Goal: Information Seeking & Learning: Learn about a topic

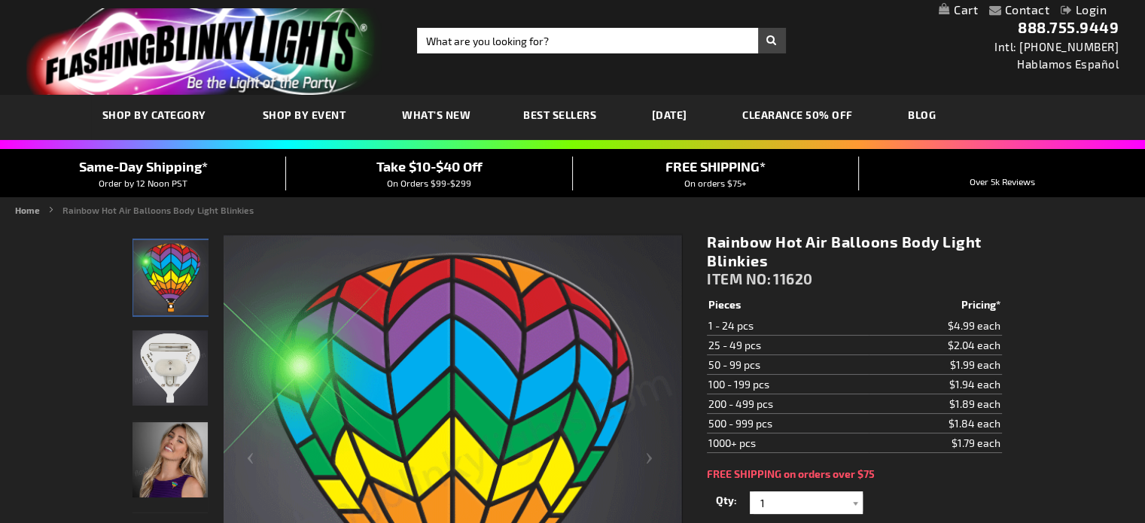
click at [434, 116] on span "What's New" at bounding box center [436, 114] width 69 height 13
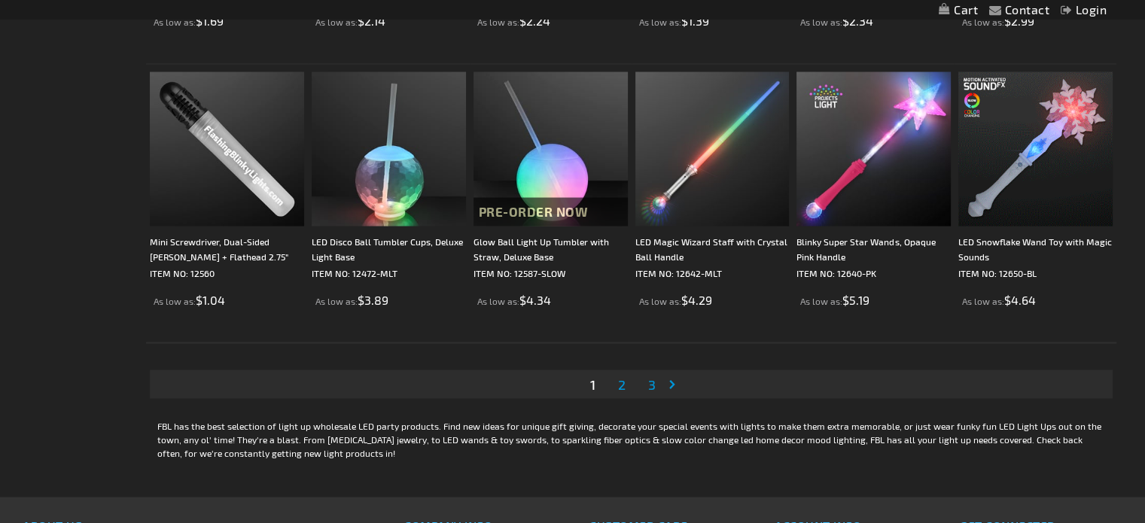
scroll to position [2762, 0]
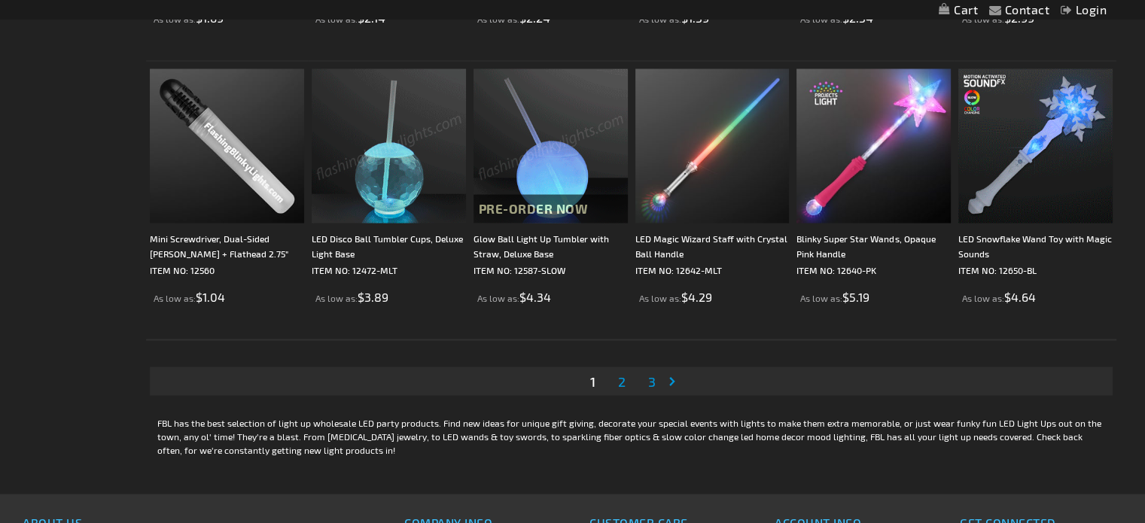
click at [621, 376] on span "2" at bounding box center [622, 381] width 8 height 17
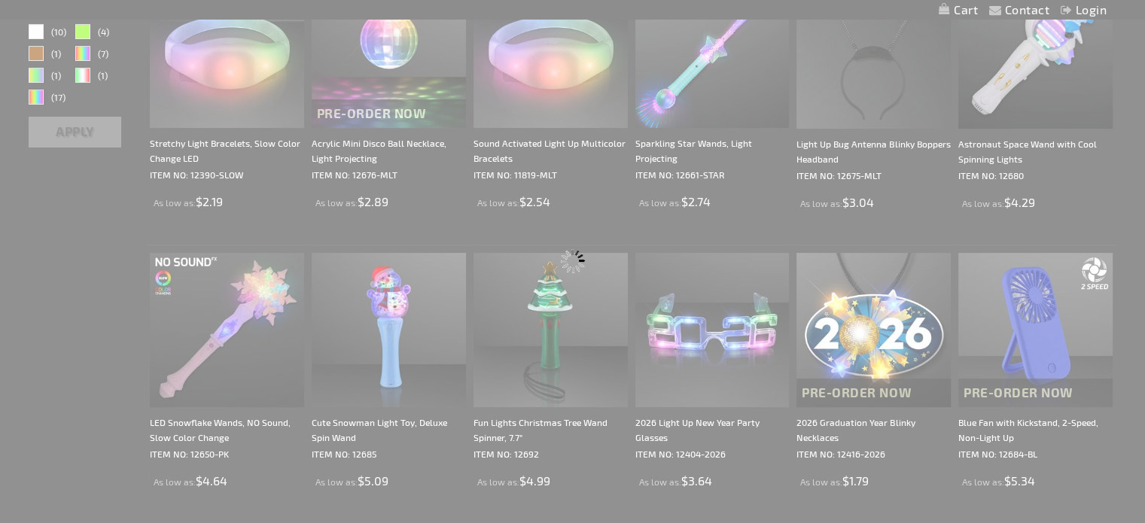
scroll to position [188, 0]
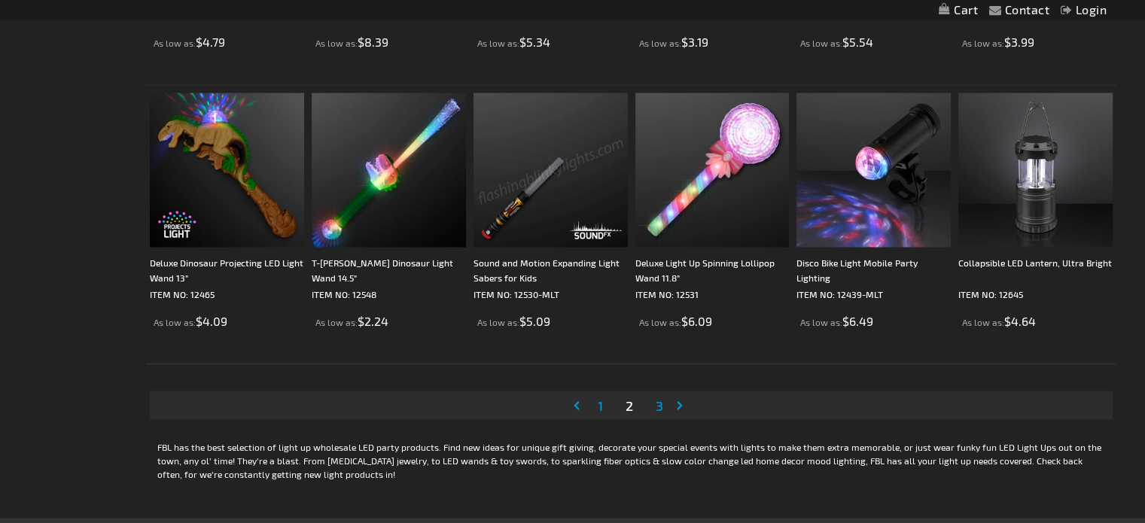
scroll to position [2741, 0]
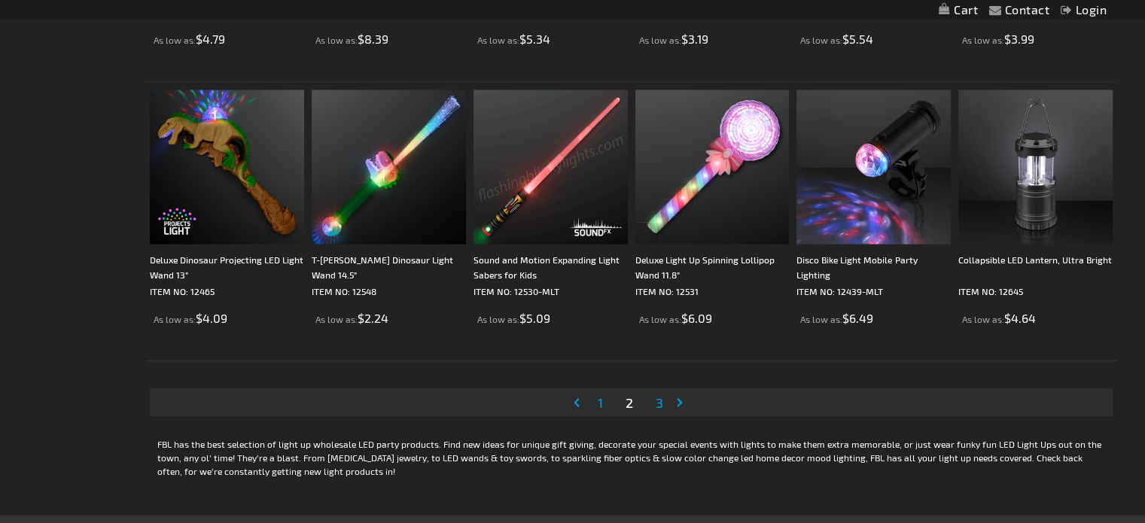
click at [657, 401] on span "3" at bounding box center [660, 402] width 8 height 17
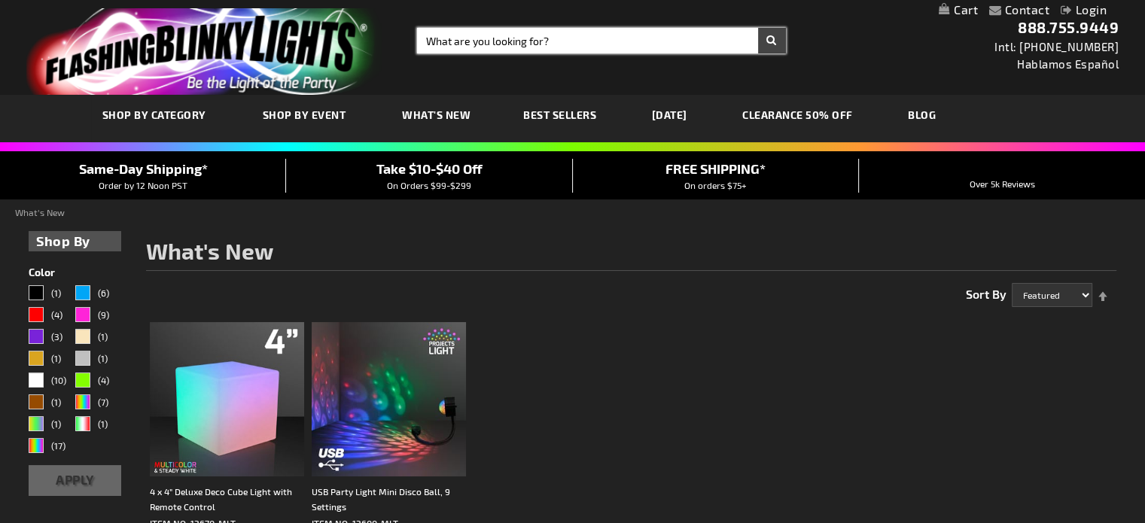
click at [546, 41] on input "Search" at bounding box center [601, 41] width 369 height 26
type input "police car"
click at [758, 28] on button "Search" at bounding box center [772, 41] width 28 height 26
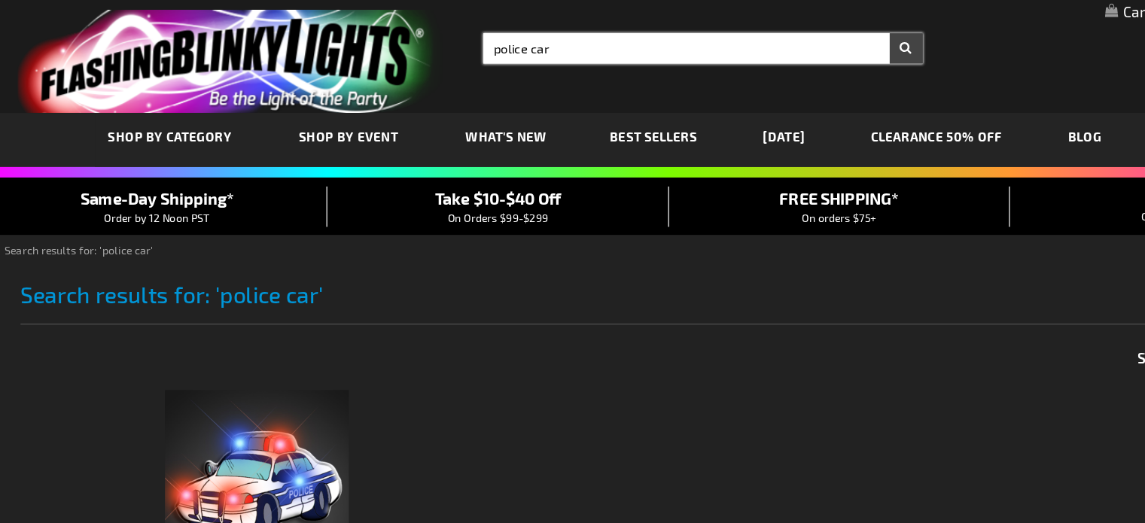
drag, startPoint x: 502, startPoint y: 44, endPoint x: 399, endPoint y: 47, distance: 103.2
click at [399, 47] on div "Toggle Nav Search Search police car × Search 888.755.9449 Intl: 818-753-8303 Ha…" at bounding box center [572, 47] width 1145 height 95
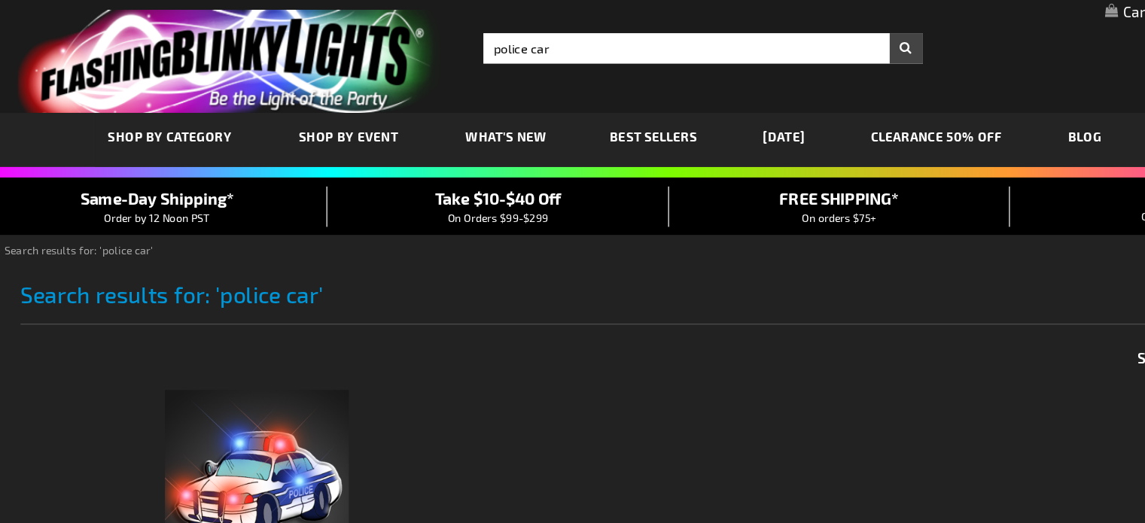
click at [399, 47] on div "Toggle Nav Search Search police car × Search 888.755.9449 Intl: 818-753-8303 Ha…" at bounding box center [572, 47] width 1145 height 95
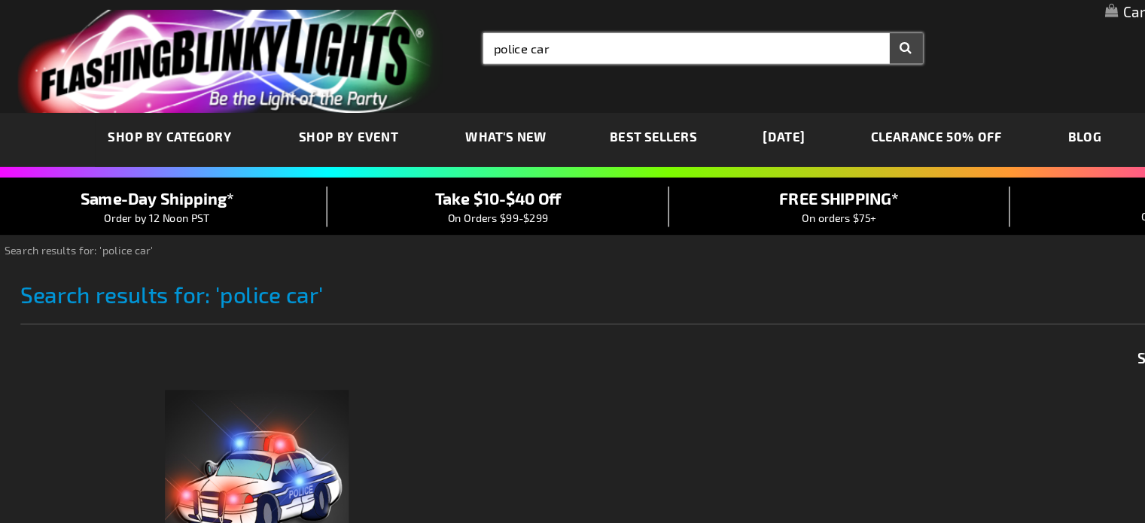
click at [542, 36] on input "police car" at bounding box center [601, 41] width 369 height 26
type input "p"
type input "sheriff"
click at [758, 28] on button "Search" at bounding box center [772, 41] width 28 height 26
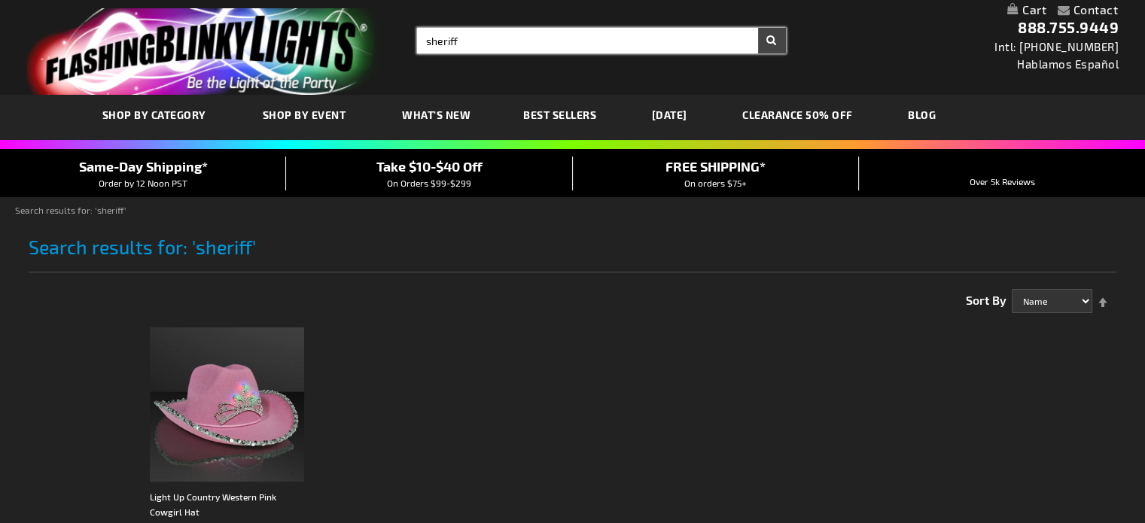
click at [633, 43] on input "sheriff" at bounding box center [601, 41] width 369 height 26
type input "s"
type input "badge"
click at [758, 28] on button "Search" at bounding box center [772, 41] width 28 height 26
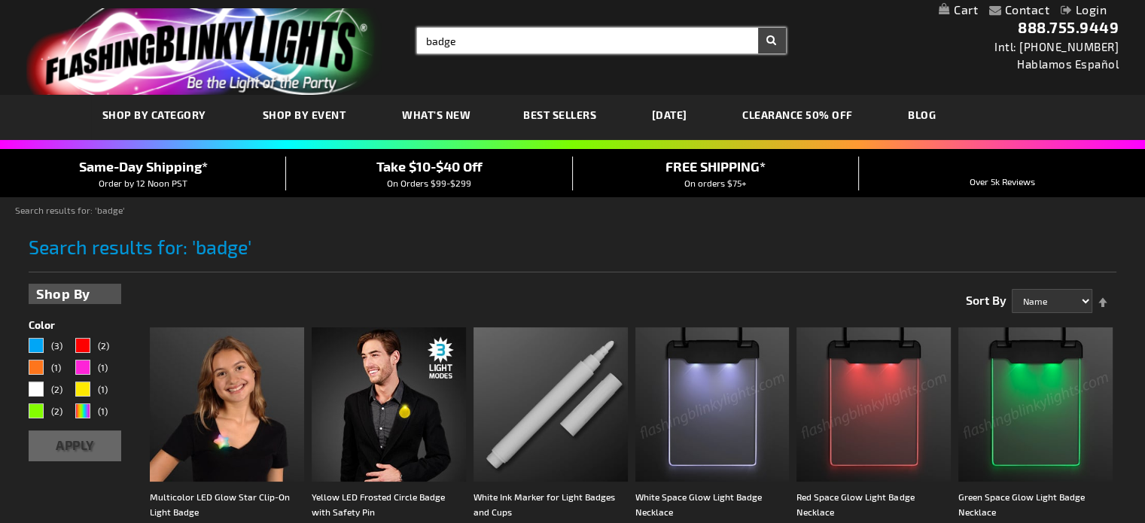
click at [527, 43] on input "badge" at bounding box center [601, 41] width 369 height 26
type input "b"
click at [527, 43] on input "Search" at bounding box center [601, 41] width 369 height 26
type input "alien"
click at [758, 28] on button "Search" at bounding box center [772, 41] width 28 height 26
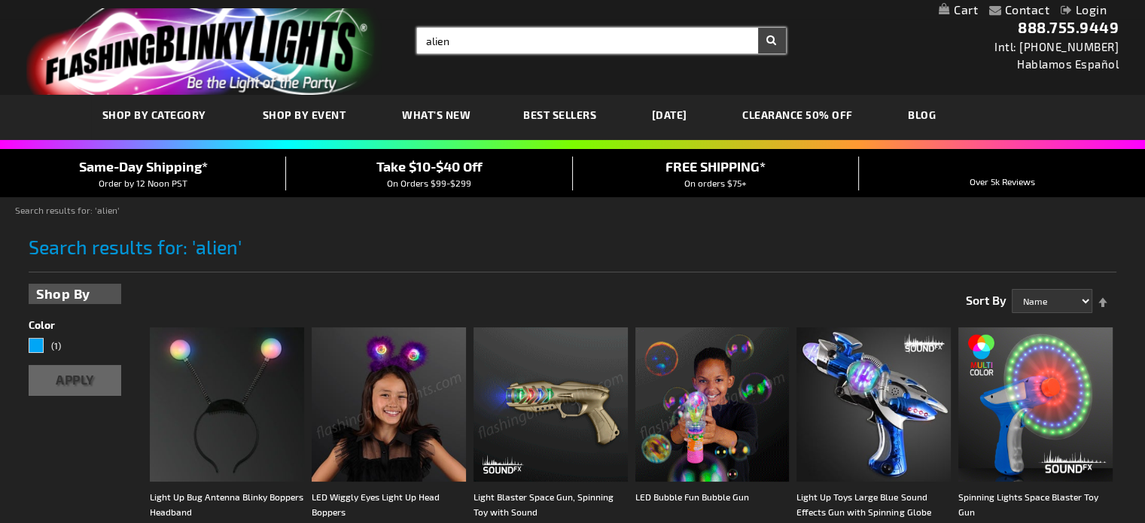
click at [502, 35] on input "alien" at bounding box center [601, 41] width 369 height 26
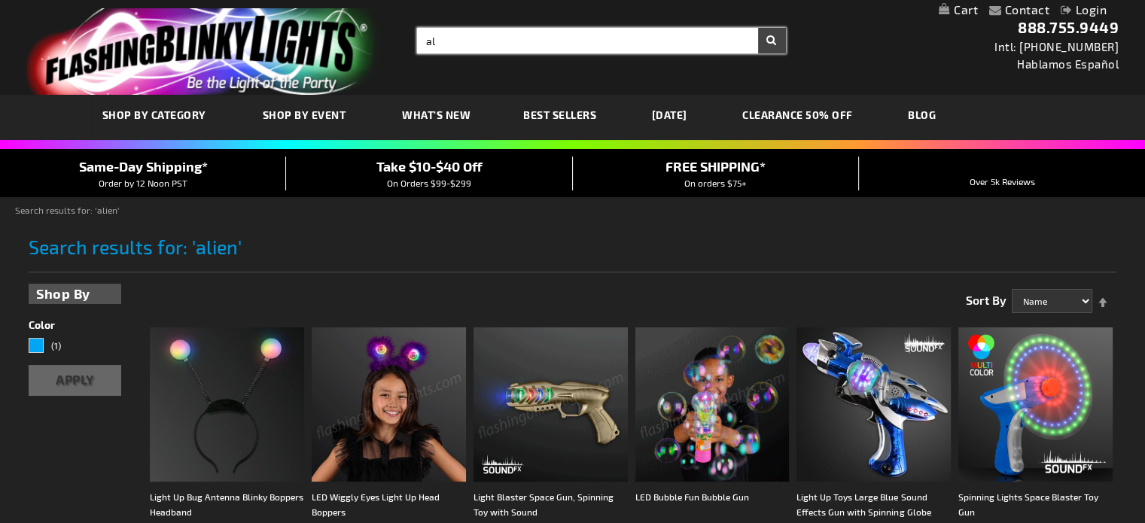
type input "a"
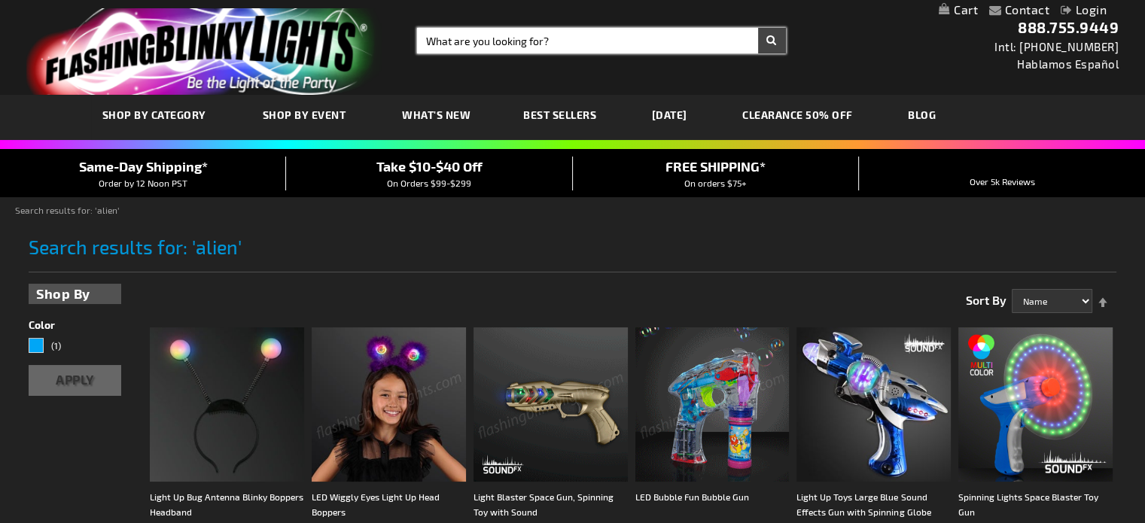
click at [535, 39] on input "Search" at bounding box center [601, 41] width 369 height 26
type input "bouncing ball"
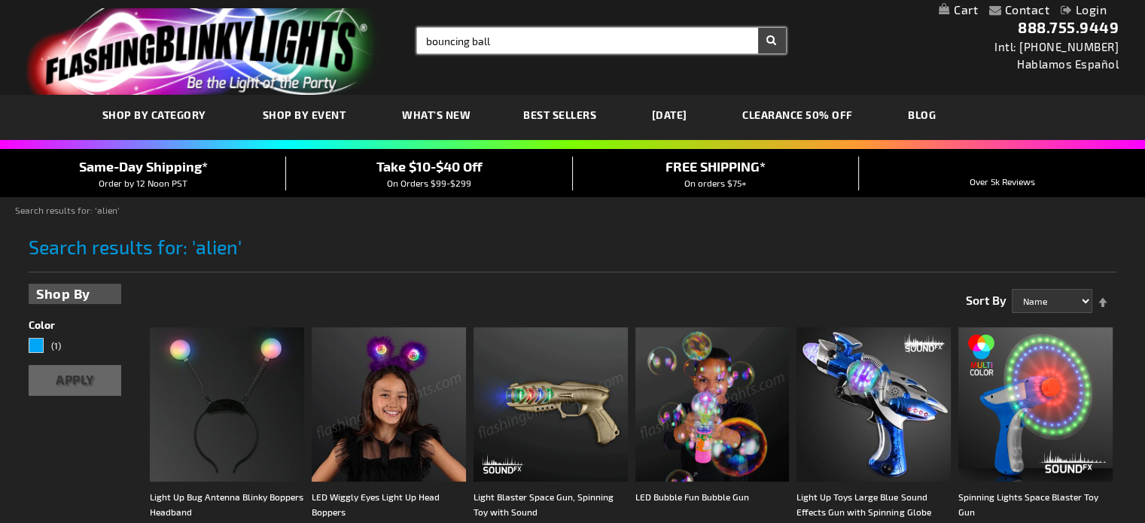
click at [758, 28] on button "Search" at bounding box center [772, 41] width 28 height 26
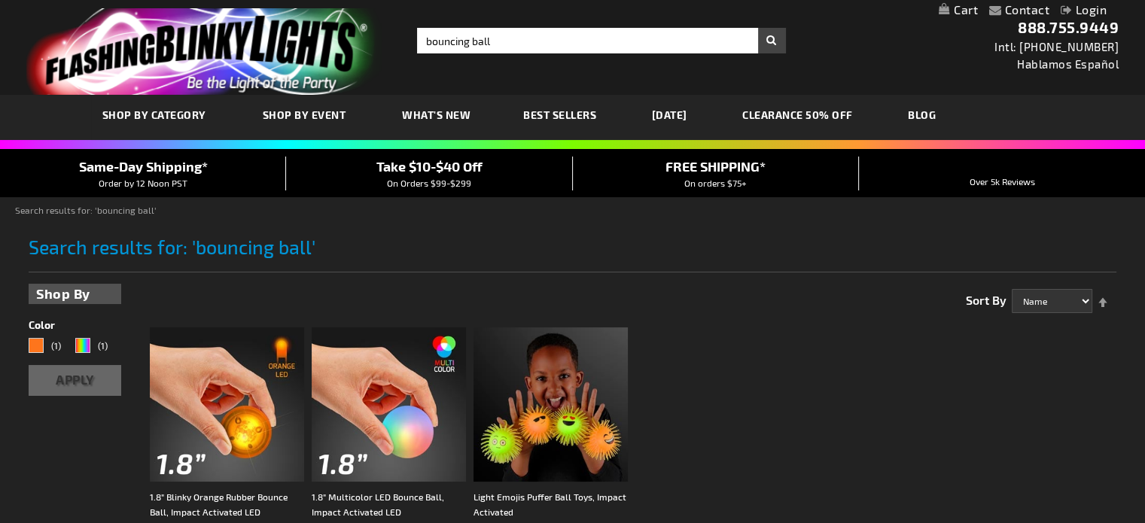
click at [662, 117] on link "[DATE]" at bounding box center [670, 115] width 58 height 50
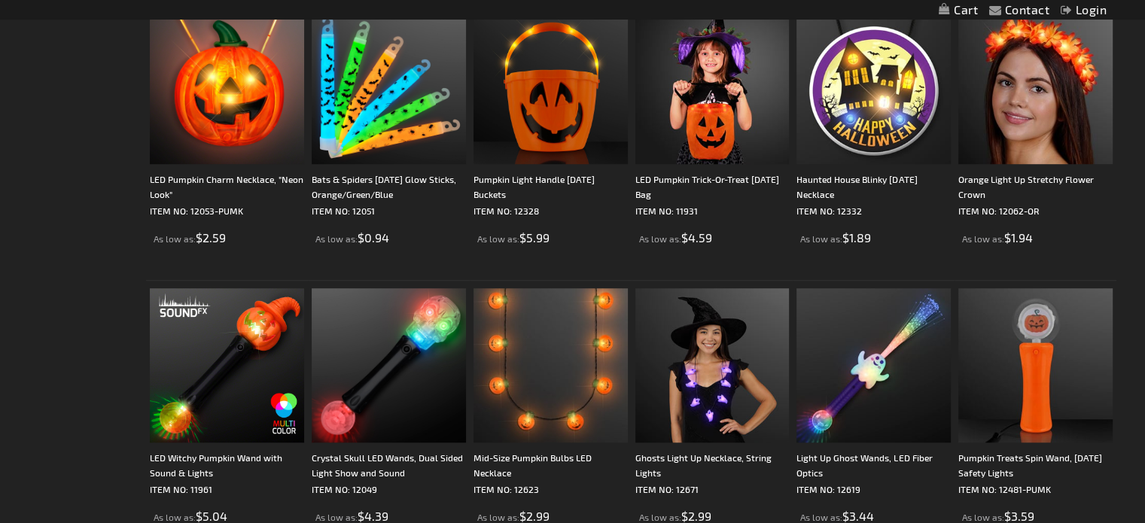
scroll to position [989, 0]
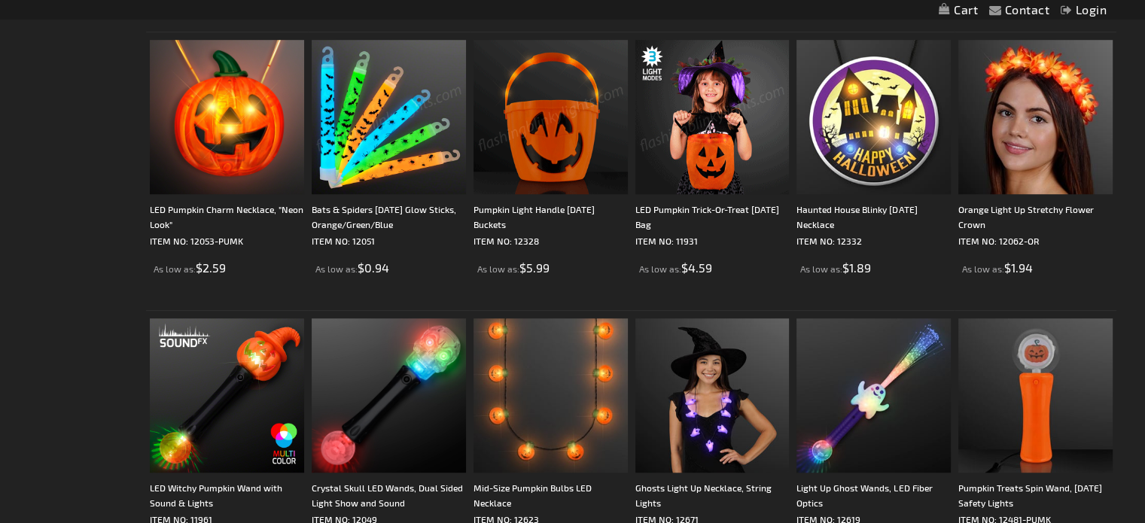
click at [353, 120] on img at bounding box center [389, 117] width 154 height 154
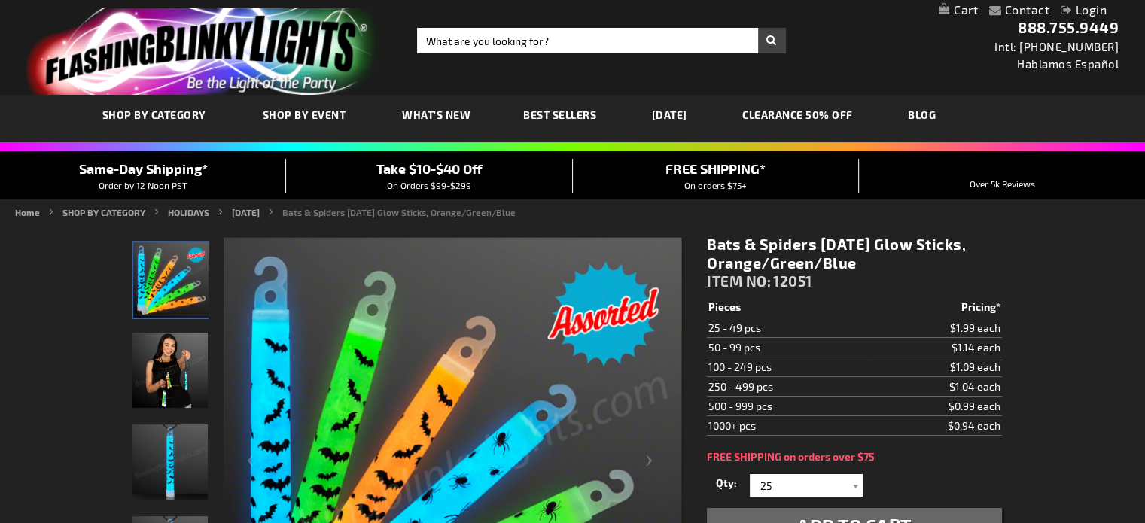
click at [194, 374] on img "Bats & Spiders Halloween Glow Sticks, Orange/Green/Blue" at bounding box center [170, 370] width 75 height 75
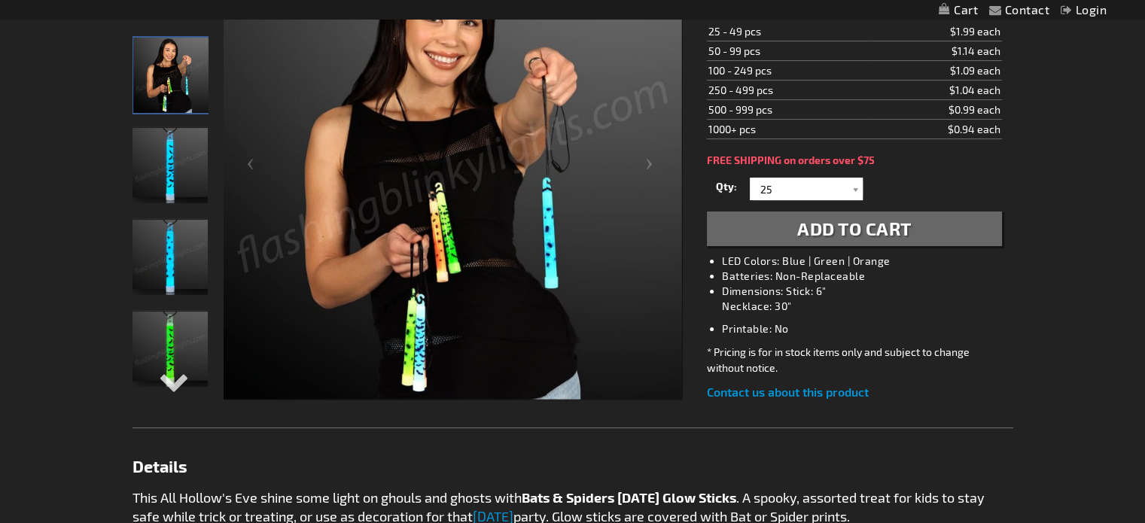
scroll to position [300, 0]
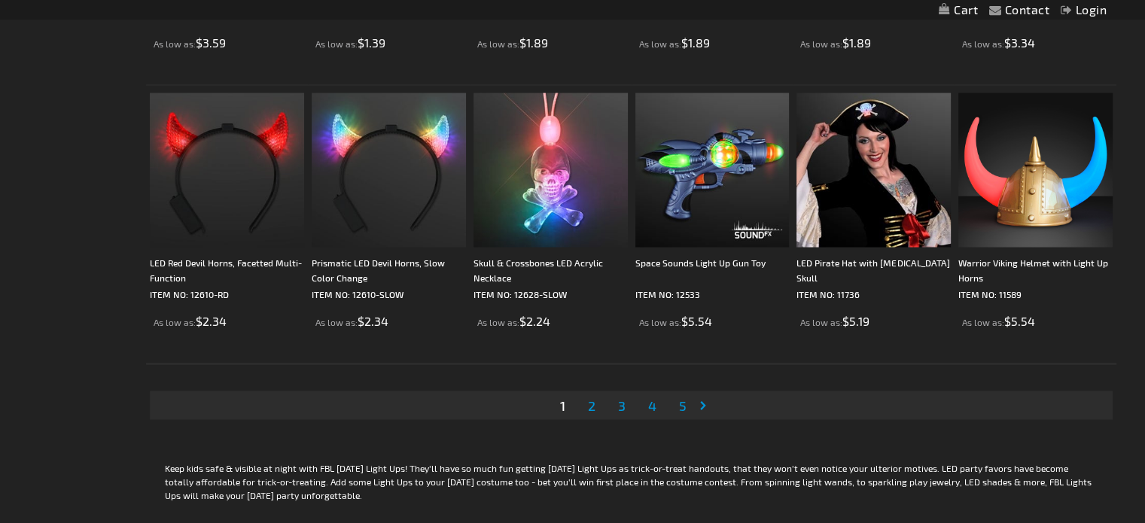
scroll to position [2888, 0]
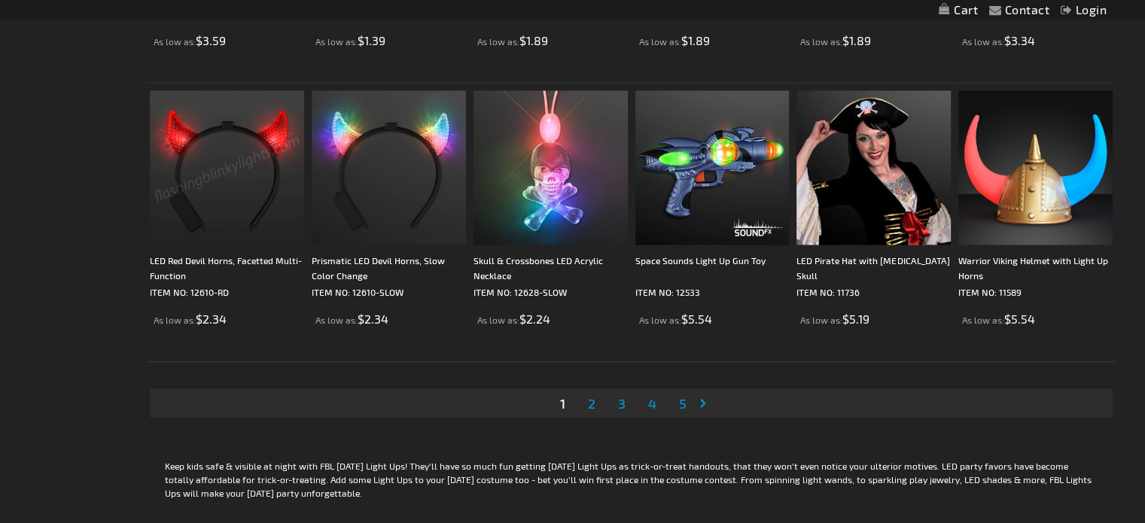
click at [593, 397] on span "2" at bounding box center [592, 403] width 8 height 17
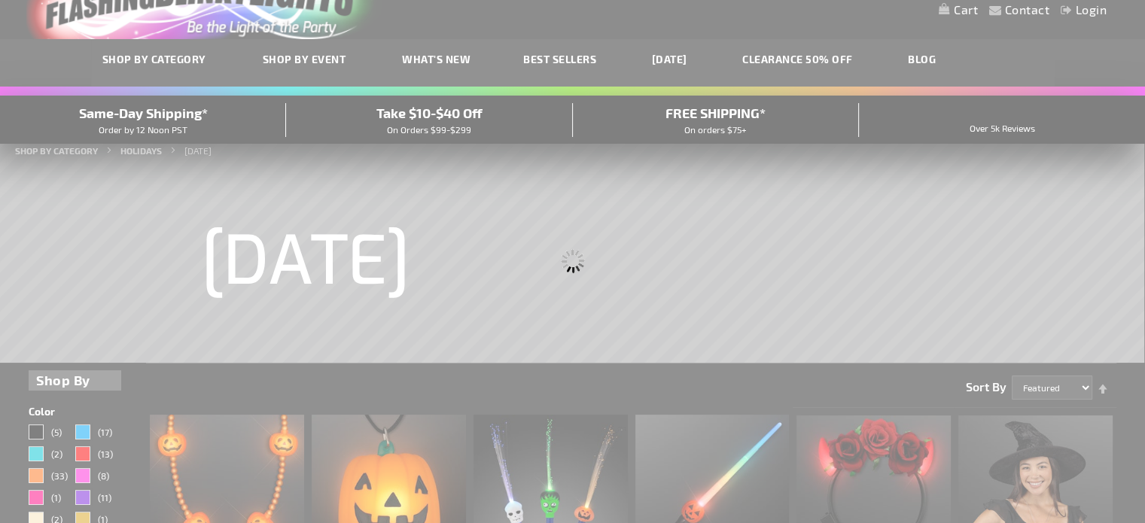
scroll to position [15, 0]
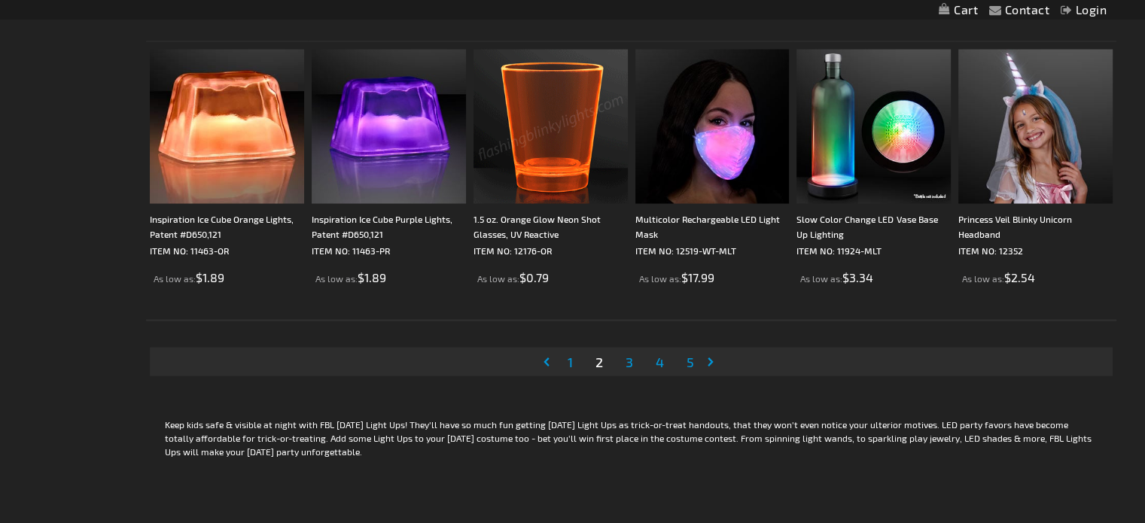
scroll to position [2952, 0]
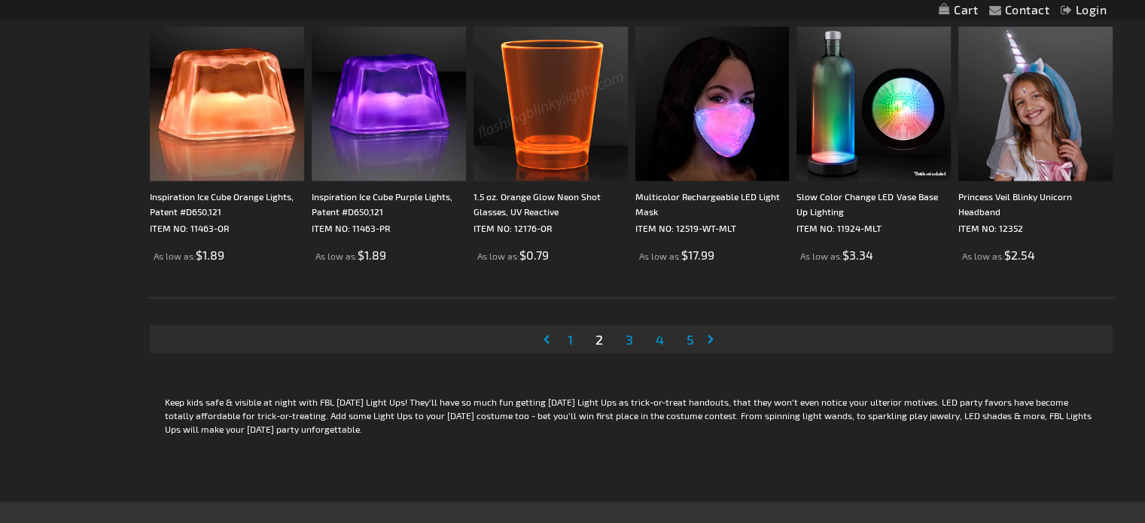
click at [630, 333] on span "3" at bounding box center [630, 339] width 8 height 17
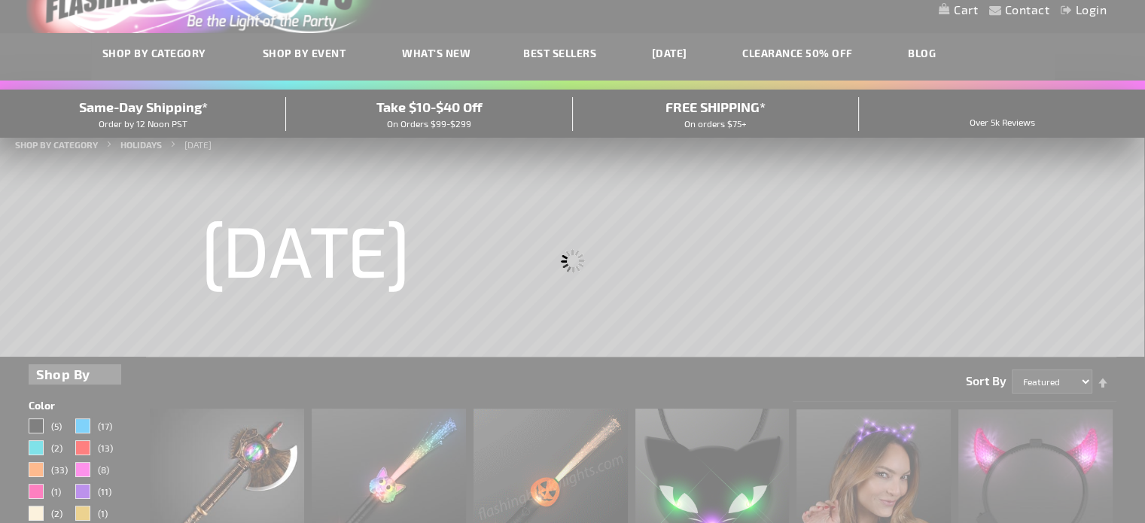
scroll to position [18, 0]
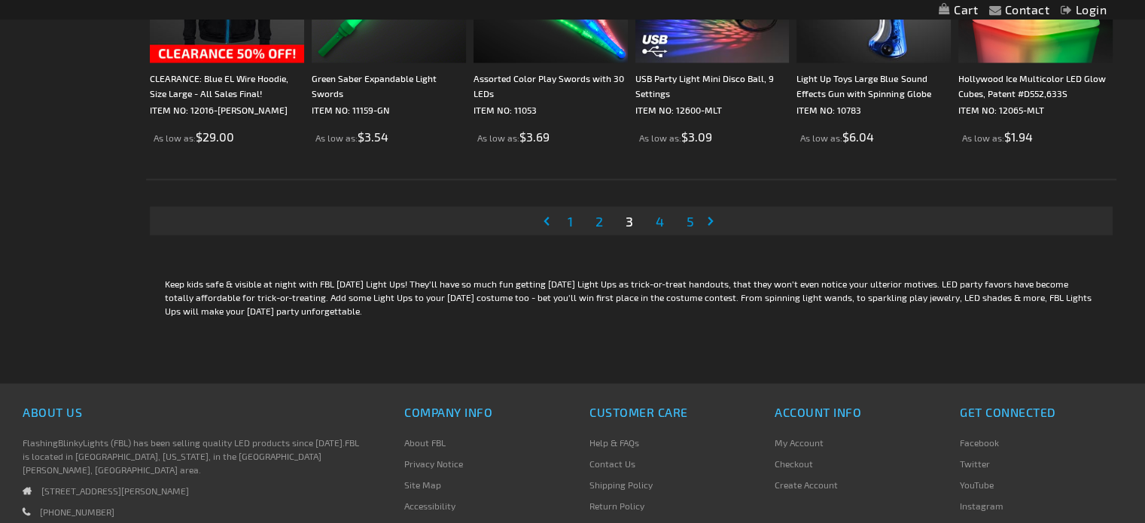
scroll to position [3073, 0]
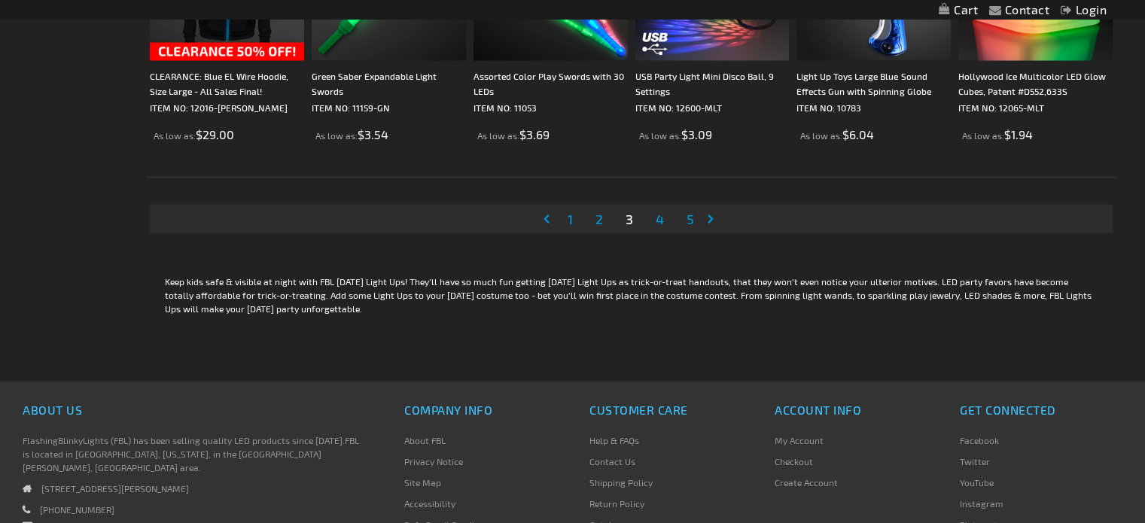
click at [660, 220] on span "4" at bounding box center [660, 219] width 8 height 17
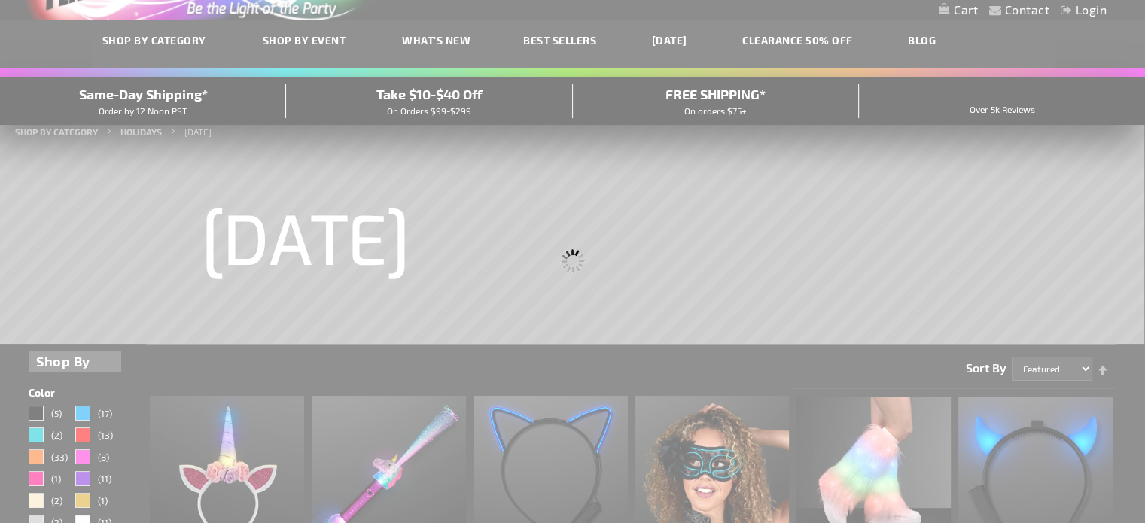
scroll to position [24, 0]
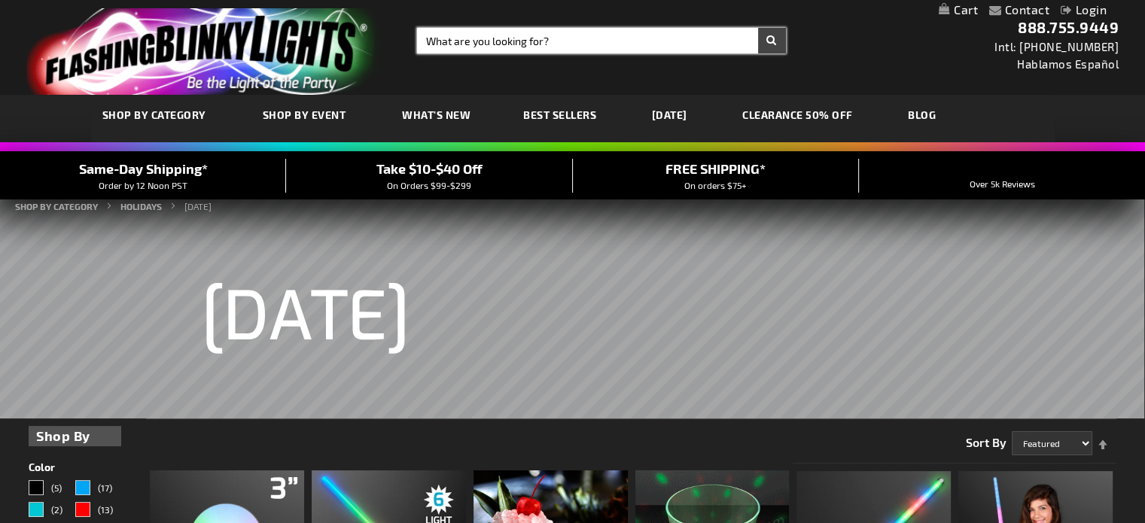
click at [690, 43] on input "Search" at bounding box center [601, 41] width 369 height 26
type input "disney"
click at [758, 28] on button "Search" at bounding box center [772, 41] width 28 height 26
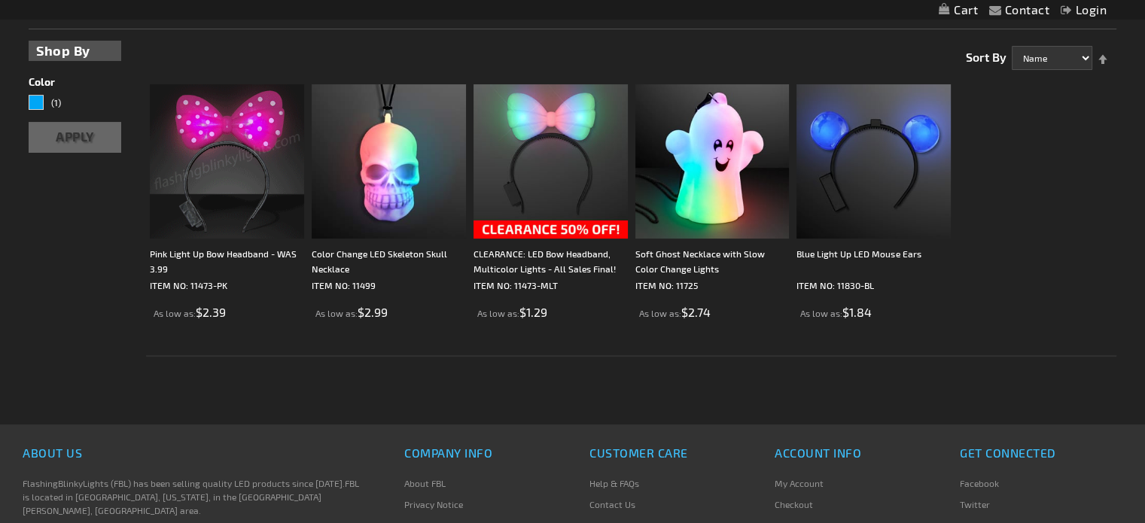
scroll to position [244, 0]
click at [898, 170] on img at bounding box center [874, 161] width 154 height 154
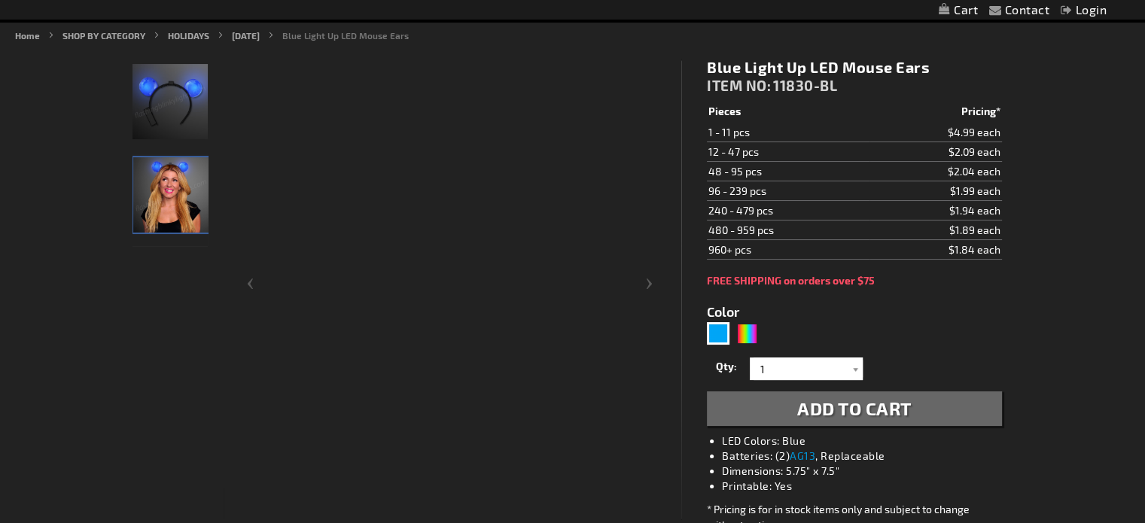
scroll to position [178, 0]
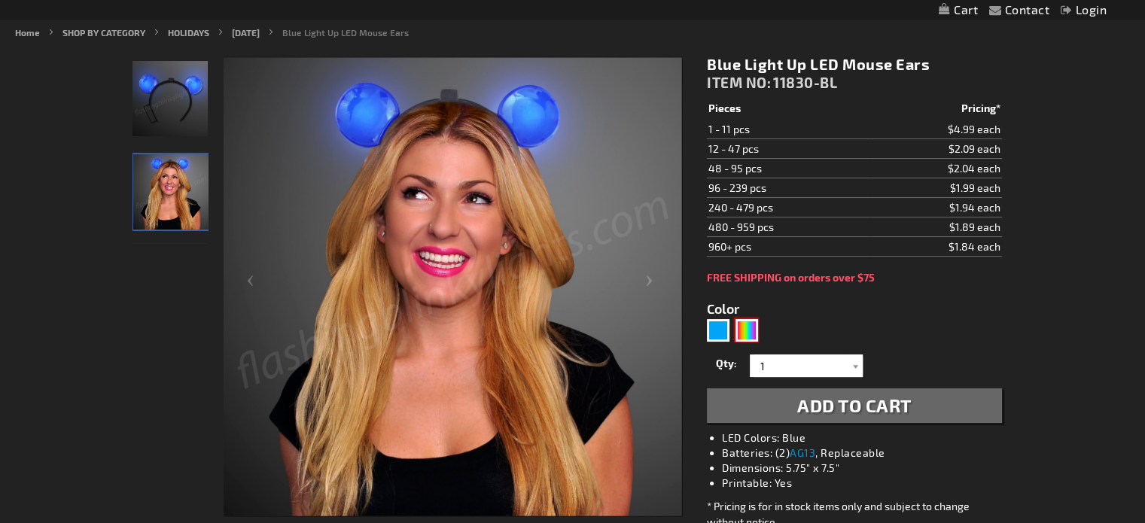
click at [741, 325] on div "Multicolor" at bounding box center [747, 330] width 23 height 23
type input "5659"
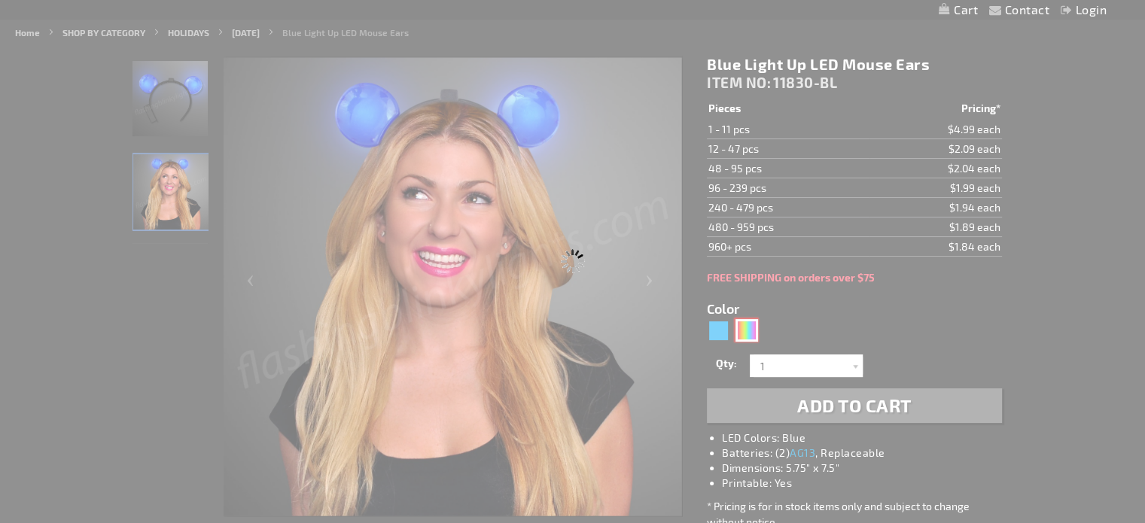
type input "11830-MLT"
type input "Customize - Color Change LED Mouse Ears Headband - ITEM NO: 11830-MLT"
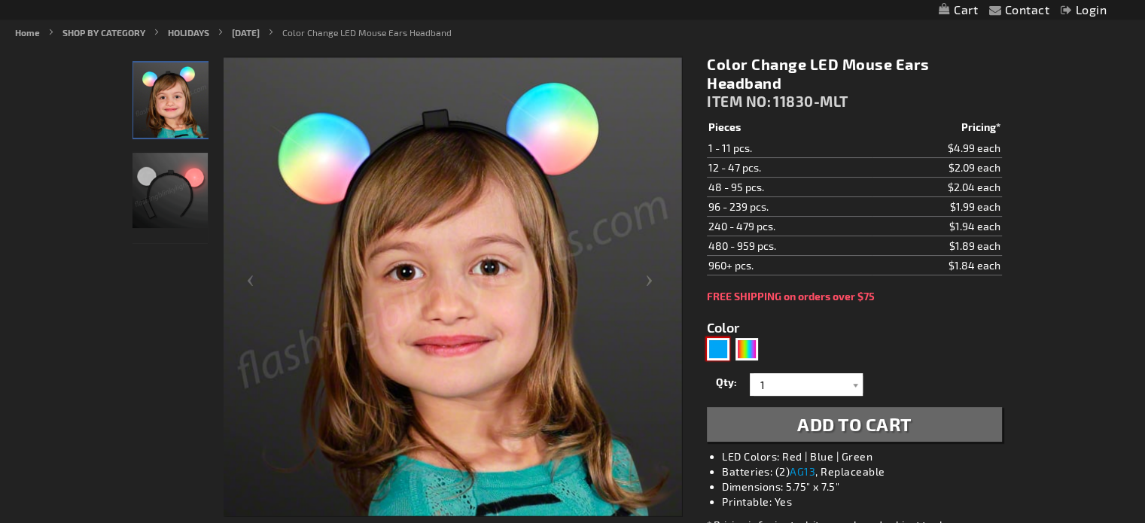
click at [723, 348] on div "Blue" at bounding box center [718, 349] width 23 height 23
type input "5629"
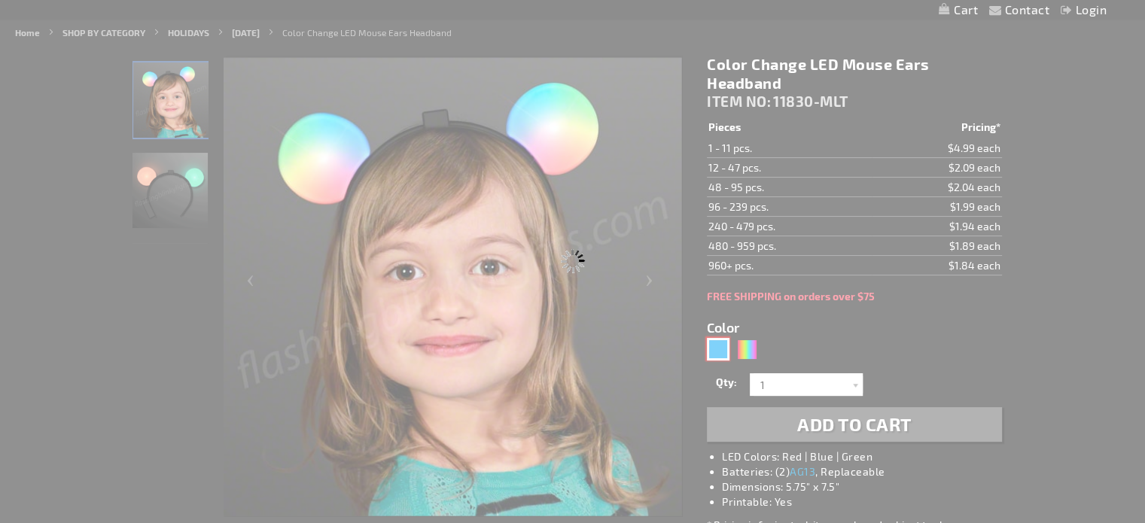
type input "11830-BL"
type input "Customize - Blue Light Up LED Mouse Ears - ITEM NO: 11830-BL"
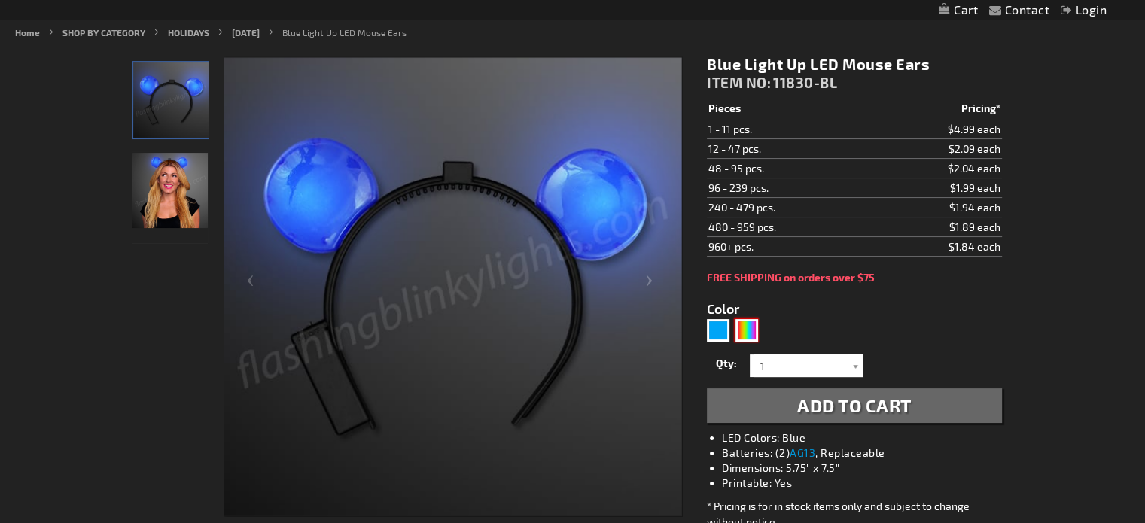
click at [746, 330] on div "Multicolor" at bounding box center [747, 330] width 23 height 23
type input "5659"
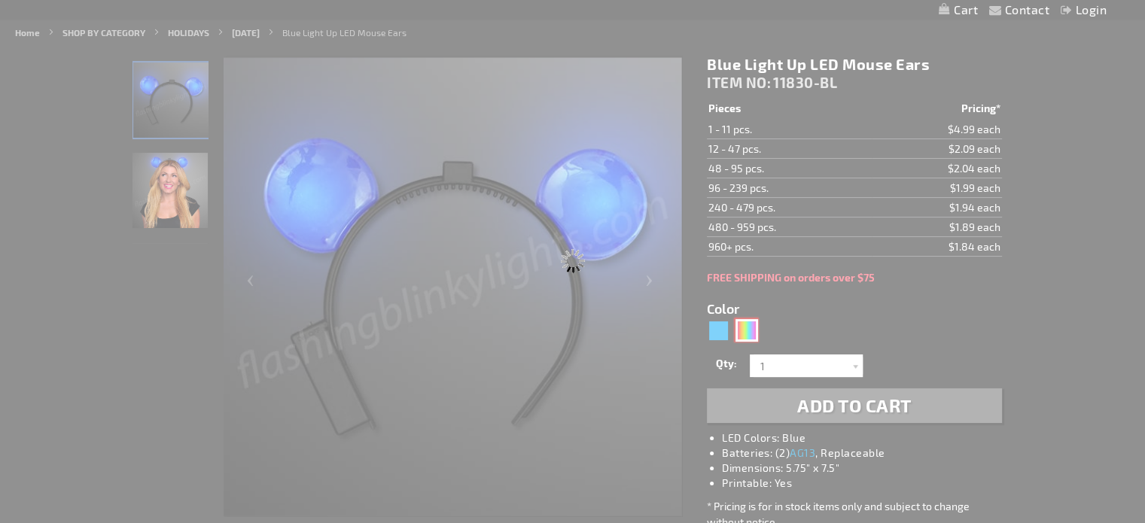
type input "11830-MLT"
type input "Customize - Color Change LED Mouse Ears Headband - ITEM NO: 11830-MLT"
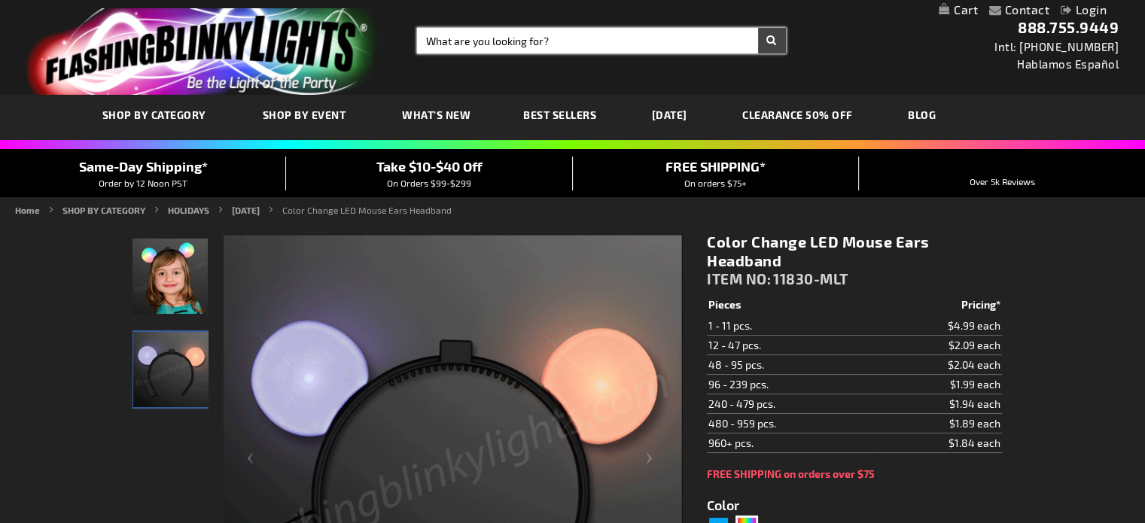
click at [550, 45] on input "Search" at bounding box center [601, 41] width 369 height 26
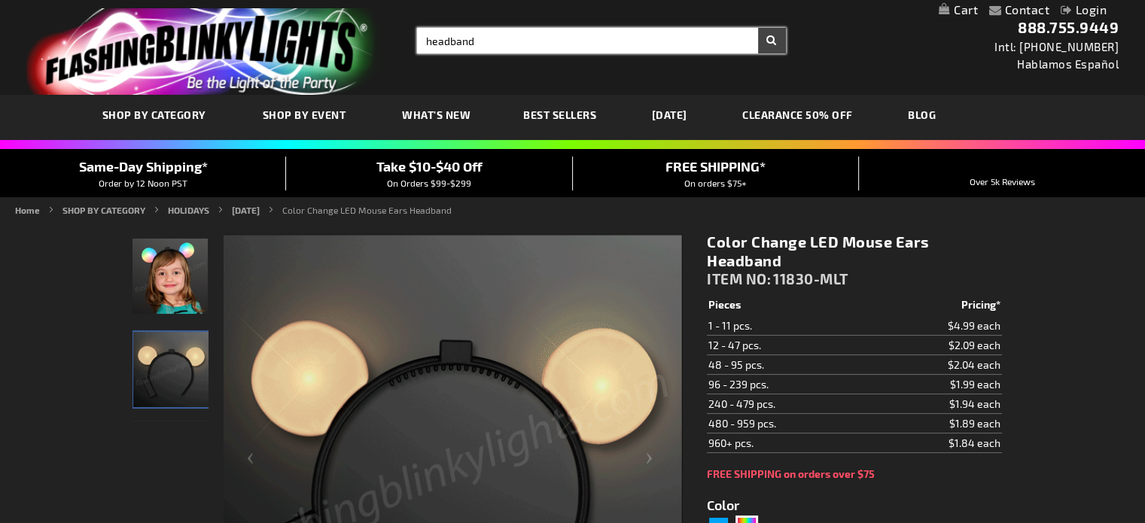
type input "headband"
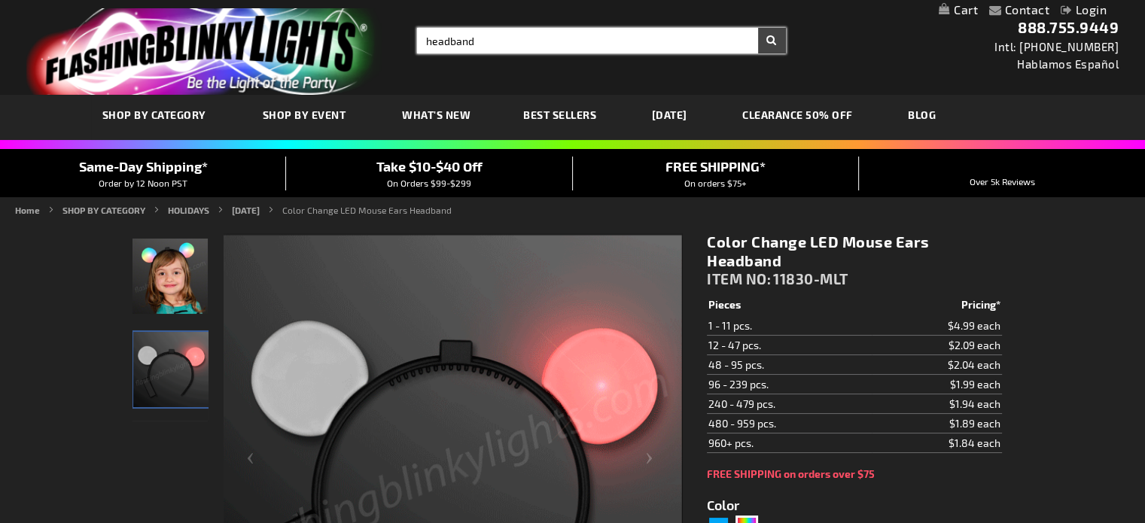
click at [758, 28] on button "Search" at bounding box center [772, 41] width 28 height 26
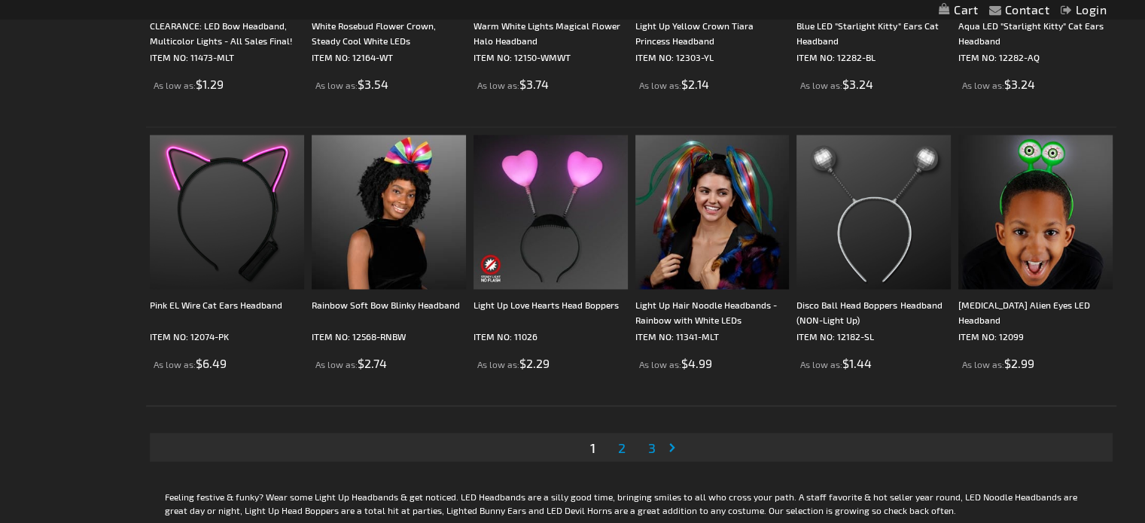
scroll to position [2697, 0]
click at [623, 443] on span "2" at bounding box center [622, 446] width 8 height 17
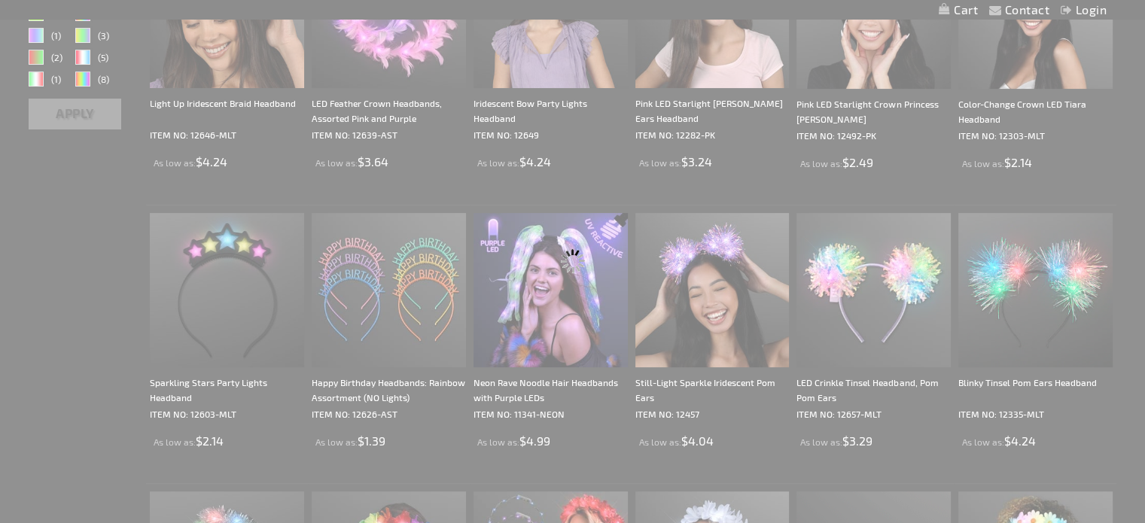
scroll to position [211, 0]
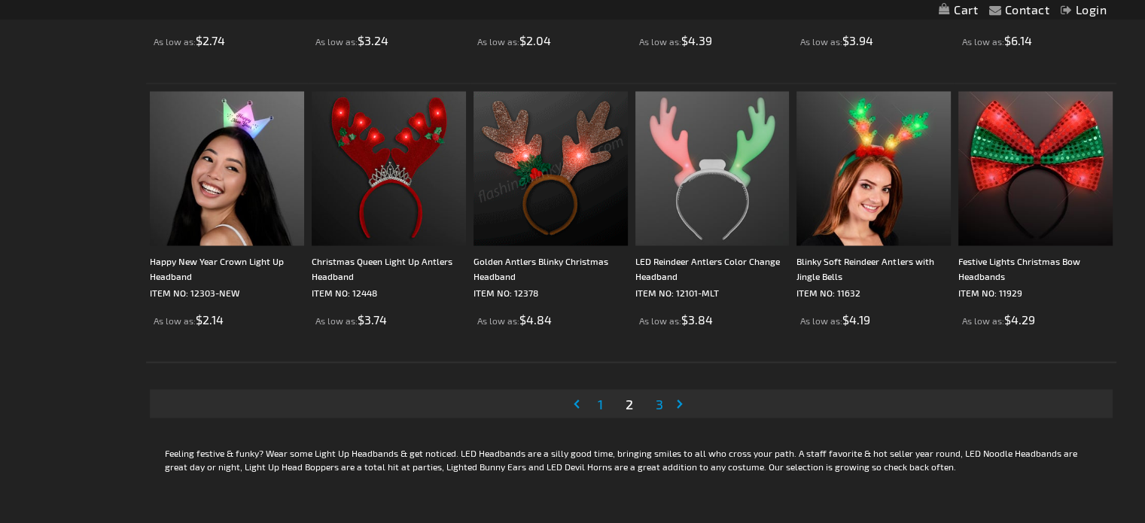
scroll to position [2741, 0]
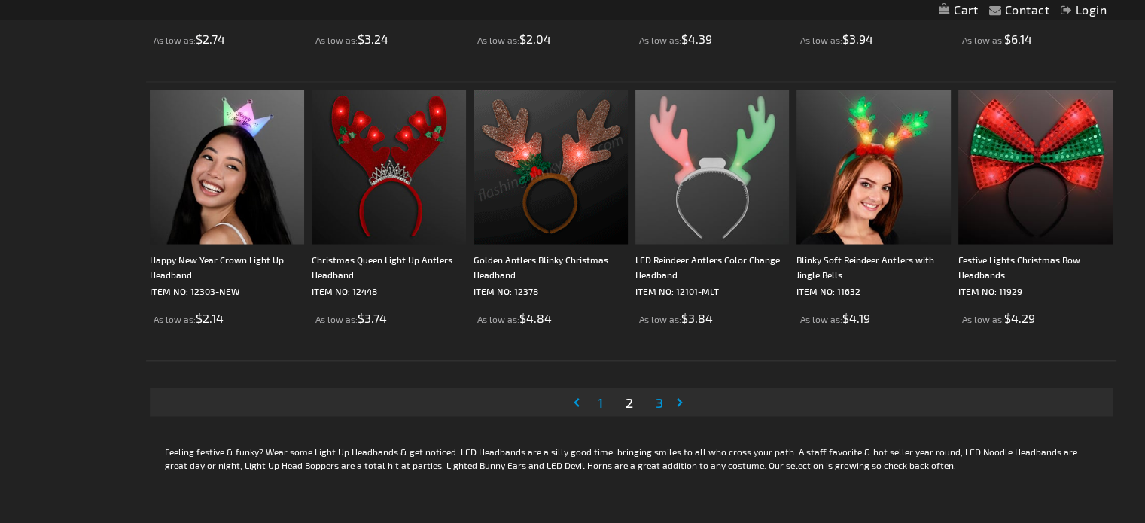
click at [659, 401] on span "3" at bounding box center [660, 402] width 8 height 17
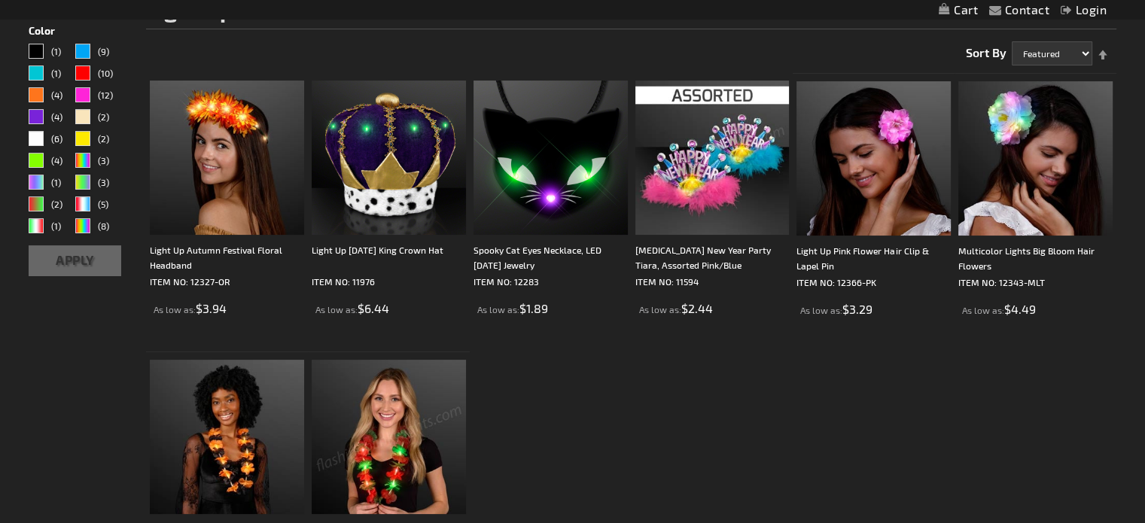
scroll to position [241, 0]
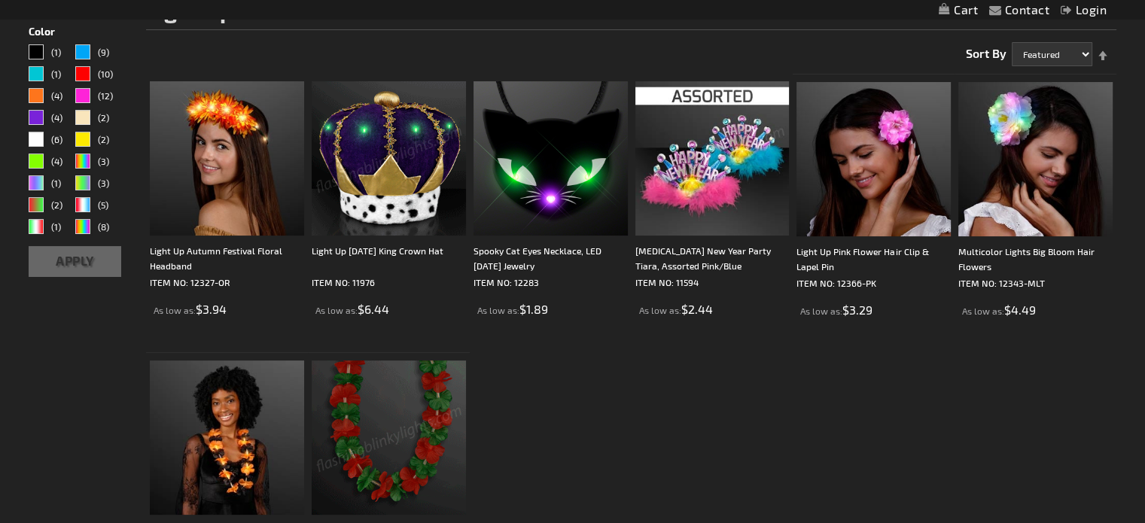
click at [380, 188] on img at bounding box center [389, 158] width 154 height 154
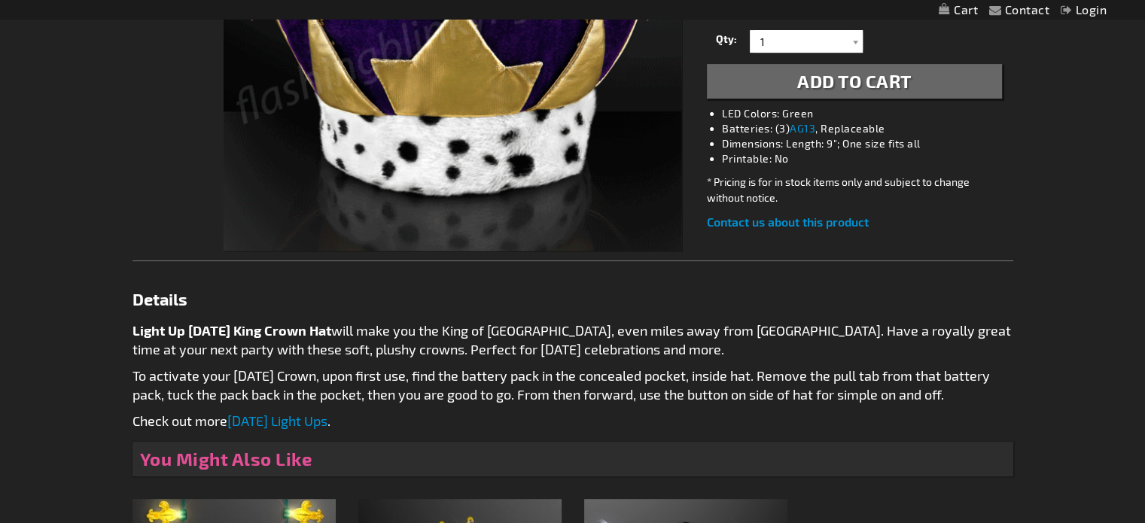
scroll to position [452, 0]
